Goal: Navigation & Orientation: Go to known website

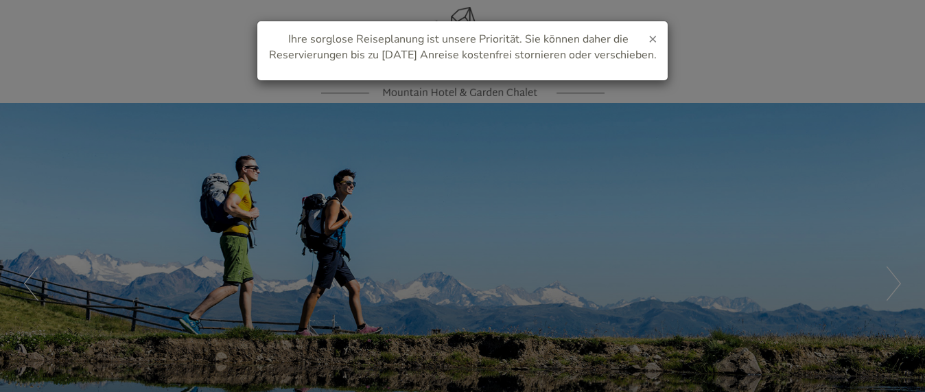
click at [653, 36] on span "×" at bounding box center [653, 38] width 9 height 19
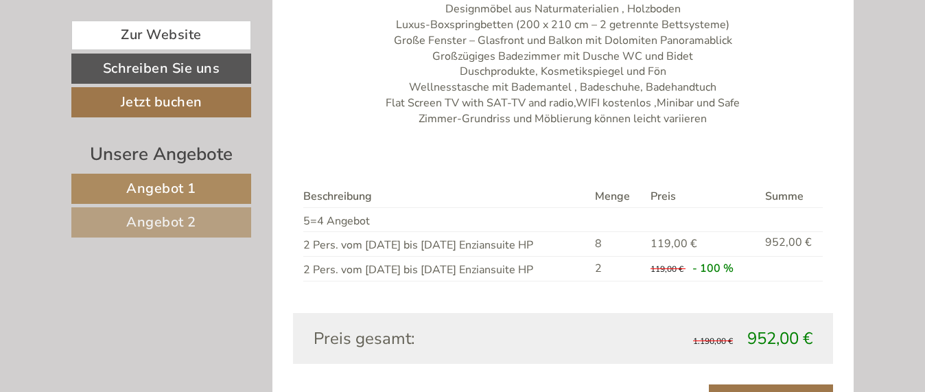
scroll to position [910, 0]
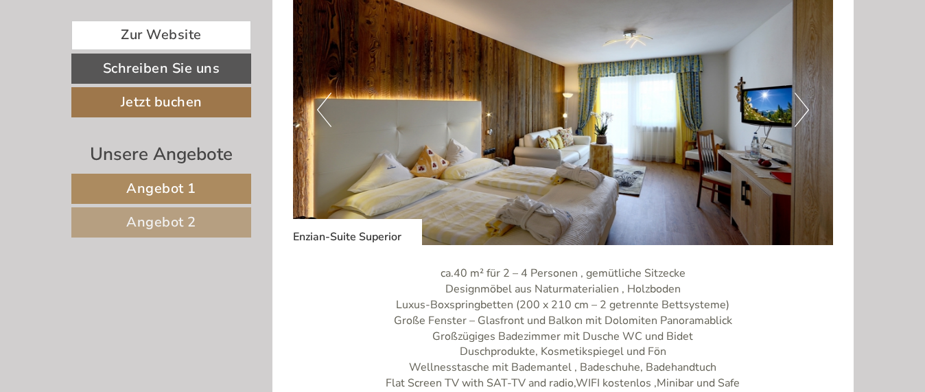
click at [801, 104] on button "Next" at bounding box center [802, 110] width 14 height 34
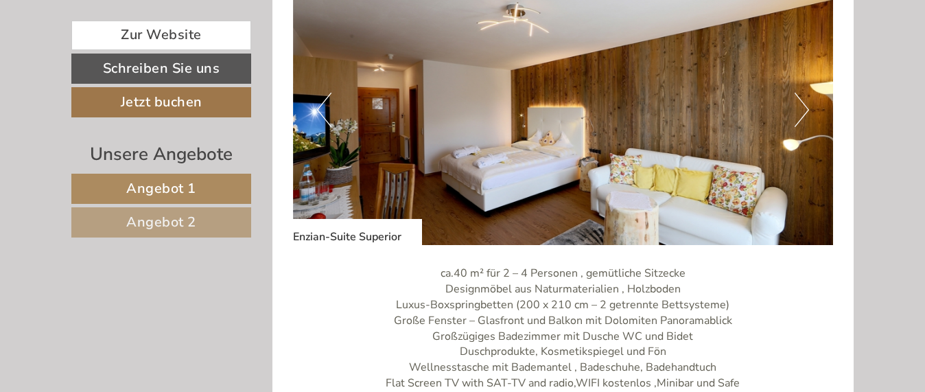
click at [801, 104] on button "Next" at bounding box center [802, 110] width 14 height 34
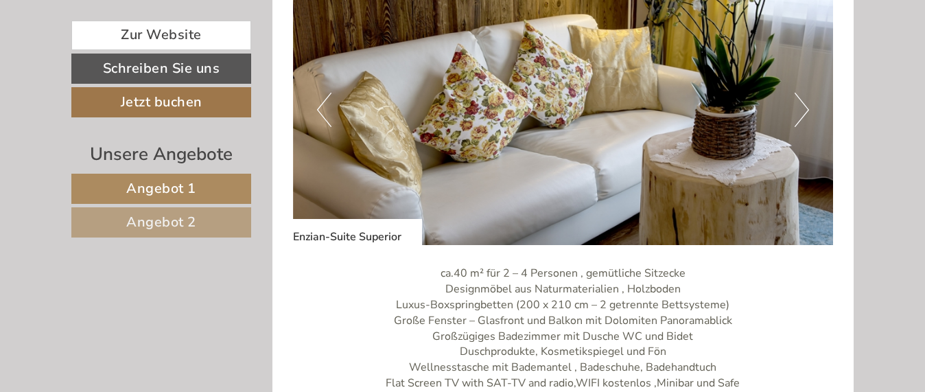
click at [802, 105] on button "Next" at bounding box center [802, 110] width 14 height 34
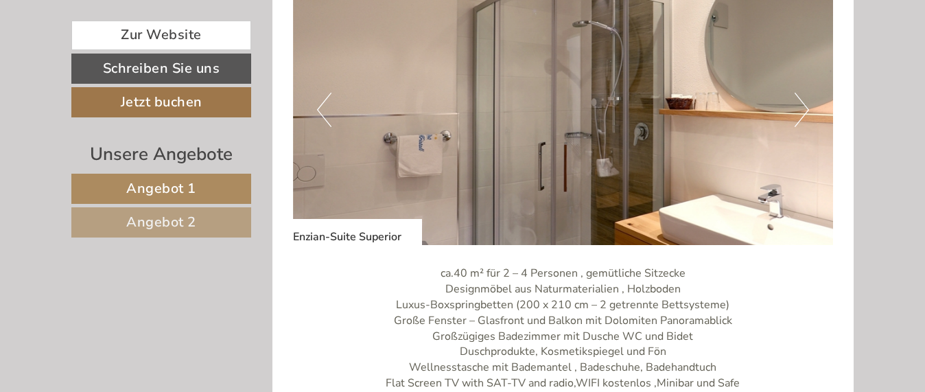
click at [802, 105] on button "Next" at bounding box center [802, 110] width 14 height 34
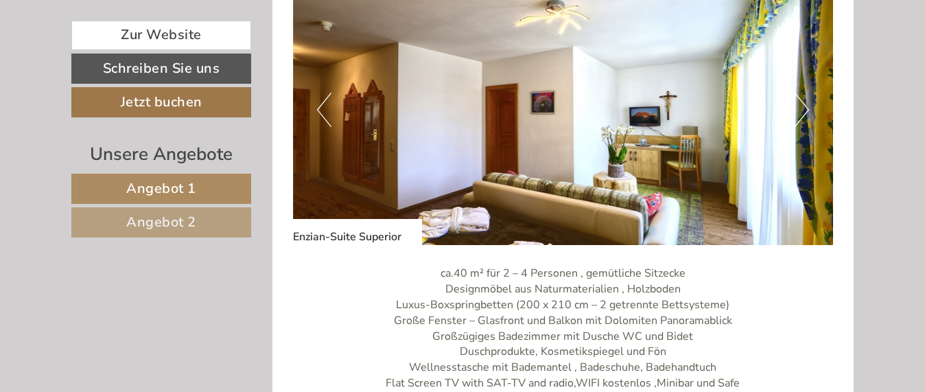
click at [678, 143] on img at bounding box center [563, 110] width 541 height 270
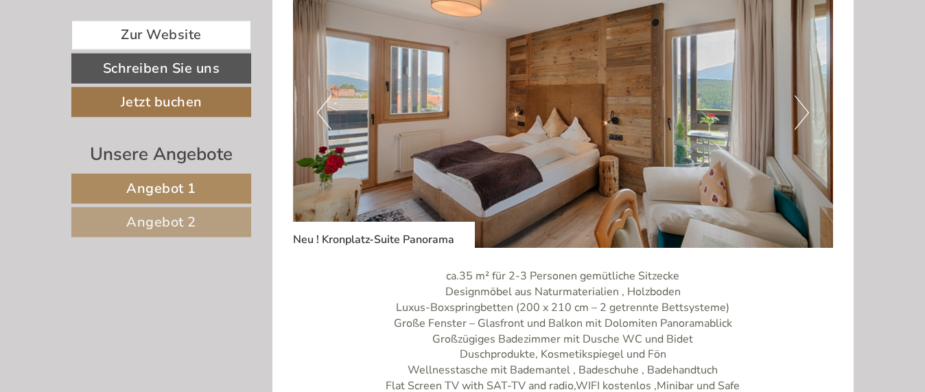
scroll to position [1820, 0]
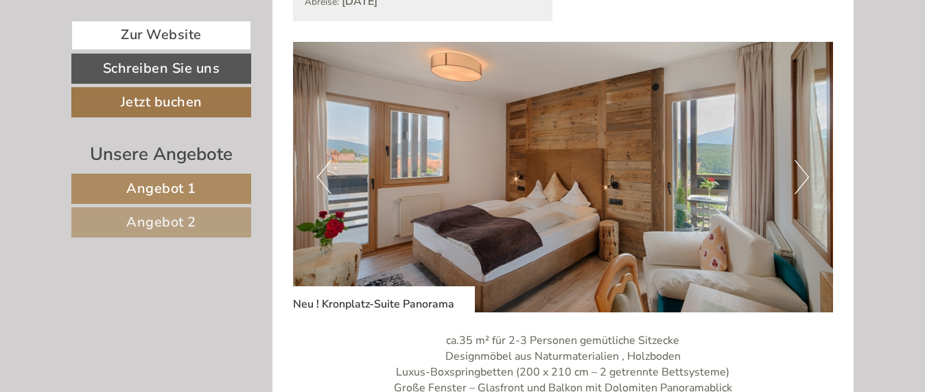
click at [803, 178] on button "Next" at bounding box center [802, 177] width 14 height 34
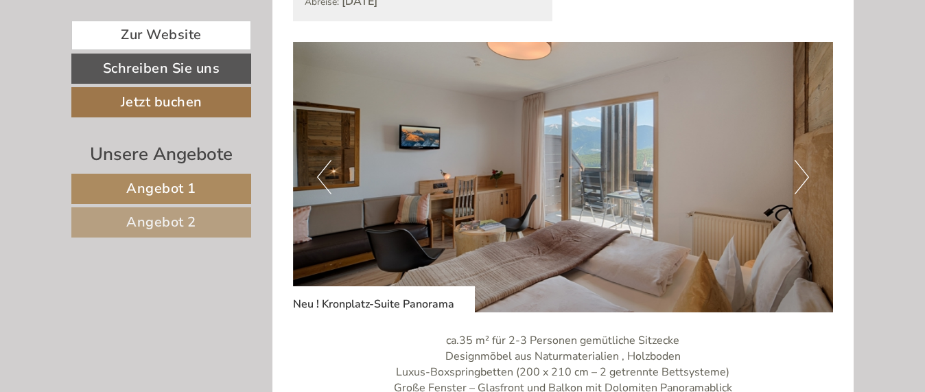
click at [803, 178] on button "Next" at bounding box center [802, 177] width 14 height 34
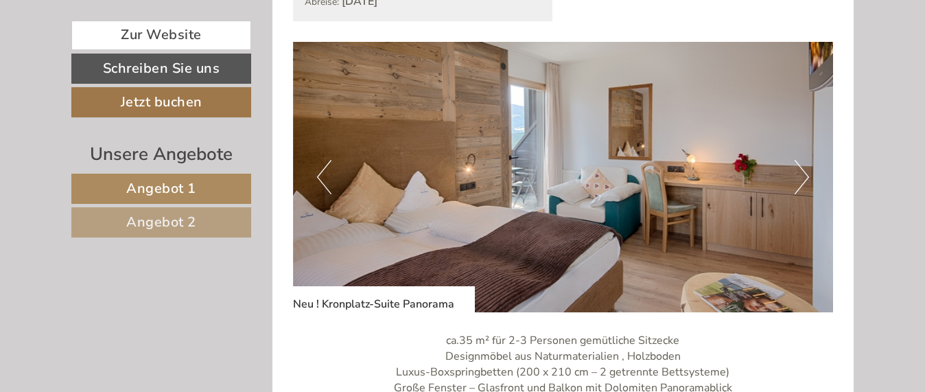
click at [803, 178] on button "Next" at bounding box center [802, 177] width 14 height 34
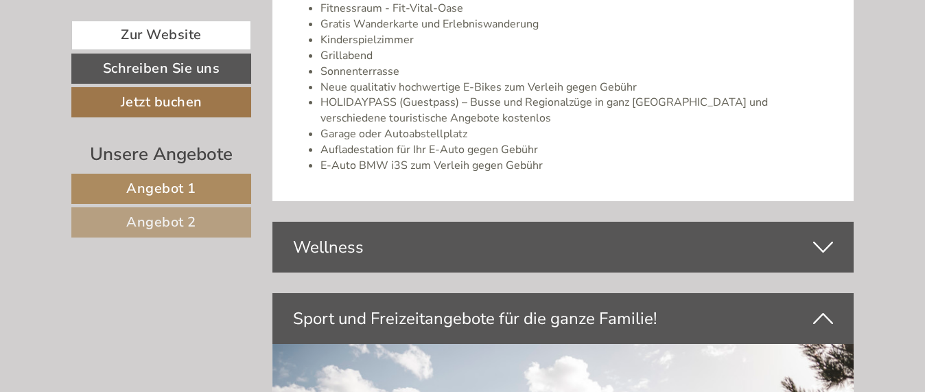
scroll to position [3360, 0]
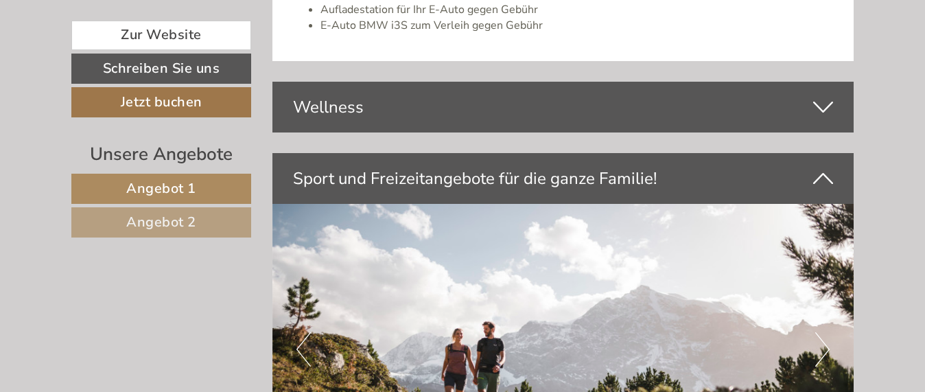
click at [825, 95] on icon at bounding box center [823, 106] width 20 height 23
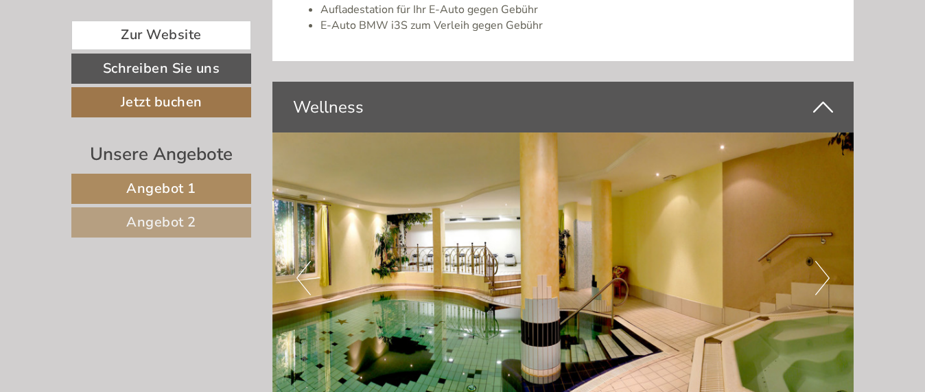
drag, startPoint x: 423, startPoint y: 289, endPoint x: 492, endPoint y: 283, distance: 69.6
click at [491, 282] on img at bounding box center [563, 277] width 582 height 291
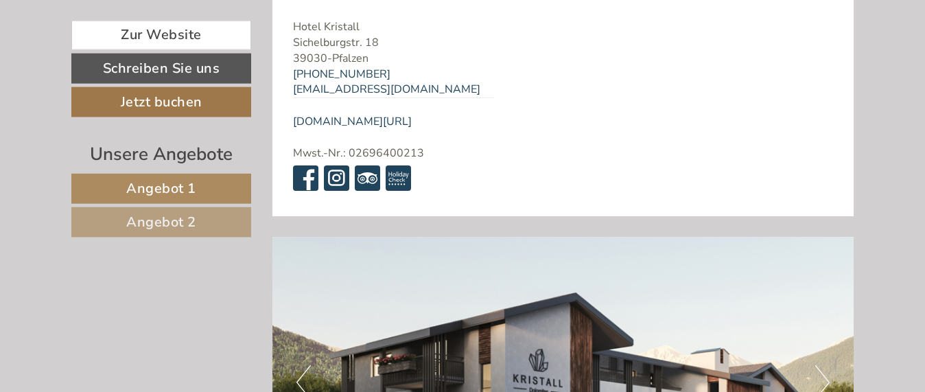
scroll to position [5390, 0]
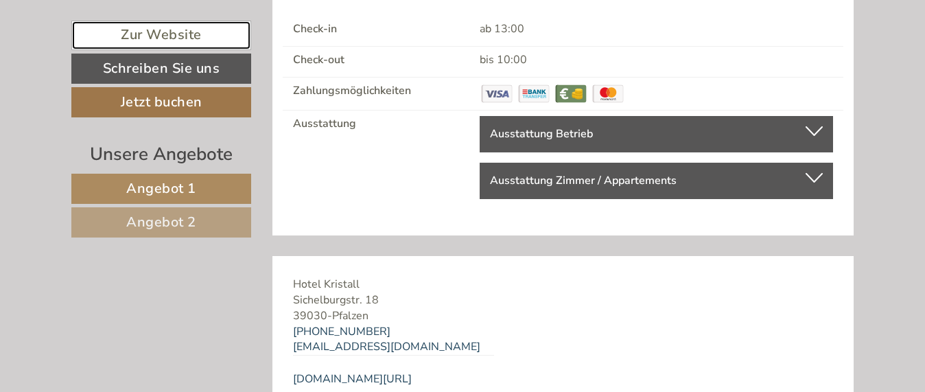
click at [165, 36] on link "Zur Website" at bounding box center [161, 36] width 180 height 30
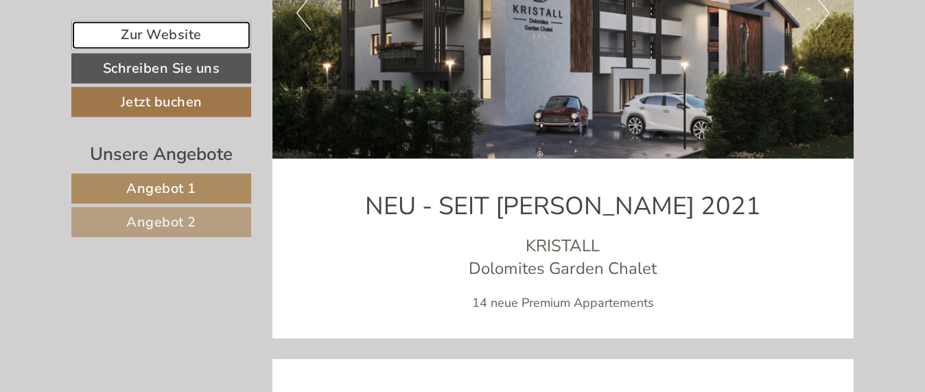
scroll to position [5810, 0]
